Goal: Task Accomplishment & Management: Manage account settings

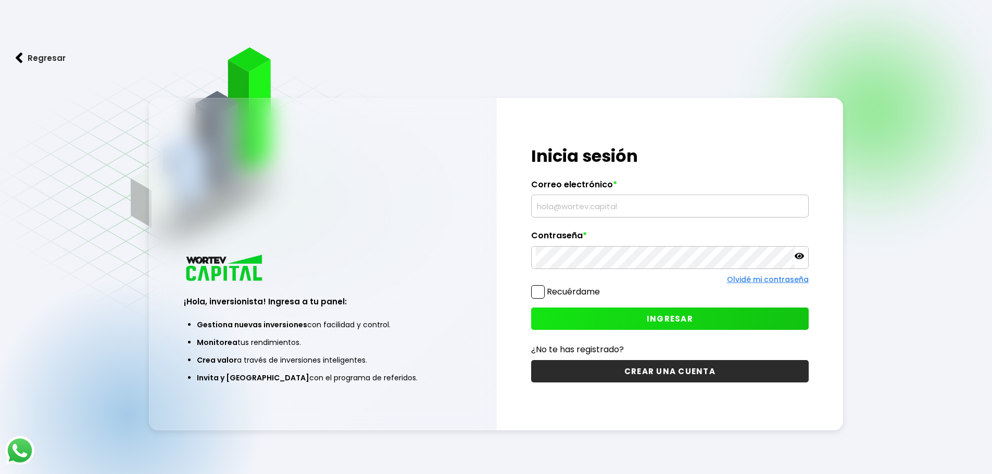
click at [786, 278] on link "Olvidé mi contraseña" at bounding box center [768, 279] width 82 height 10
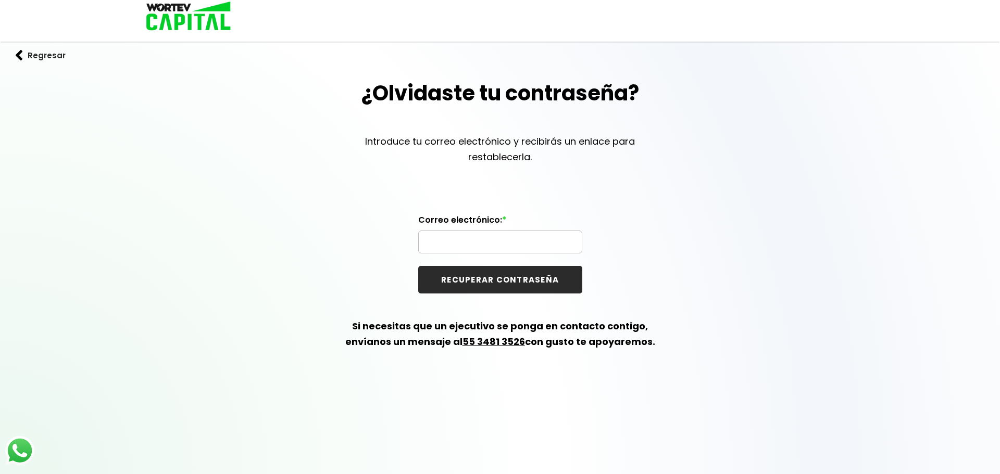
click at [489, 246] on input "text" at bounding box center [500, 242] width 155 height 22
click at [509, 242] on input "text" at bounding box center [500, 242] width 155 height 22
paste input "[EMAIL_ADDRESS][DOMAIN_NAME]"
type input "[EMAIL_ADDRESS][DOMAIN_NAME]"
click at [512, 284] on button "RECUPERAR CONTRASEÑA" at bounding box center [500, 280] width 164 height 28
